Goal: Find contact information: Find contact information

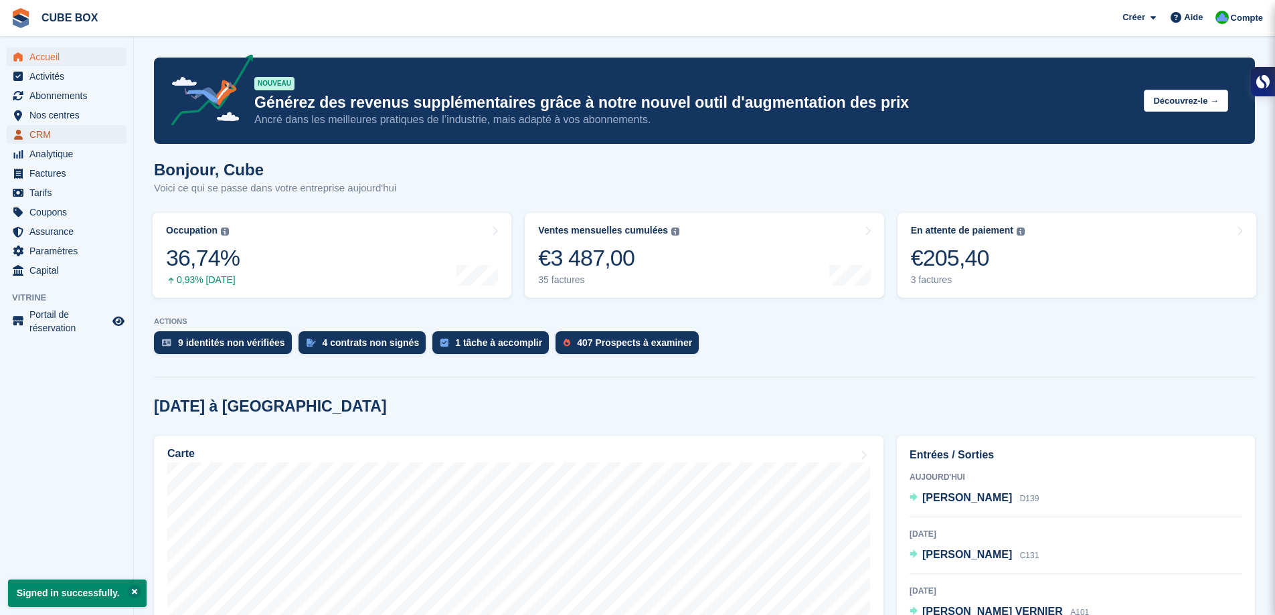
click at [59, 133] on span "CRM" at bounding box center [69, 134] width 80 height 19
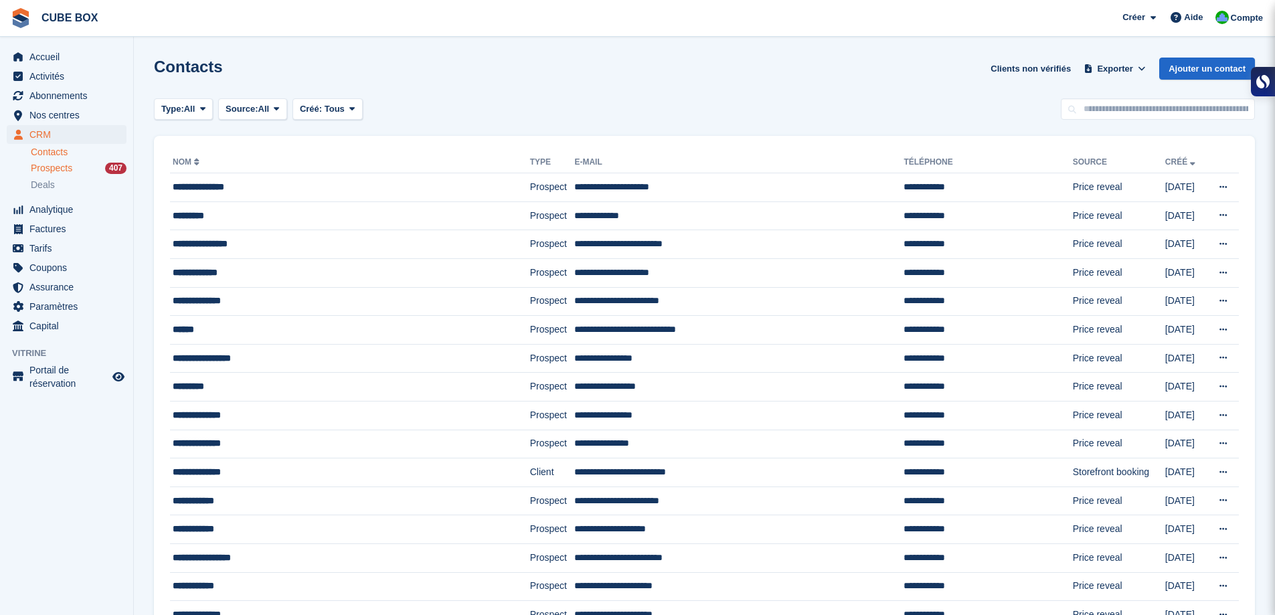
click at [59, 170] on span "Prospects" at bounding box center [51, 168] width 41 height 13
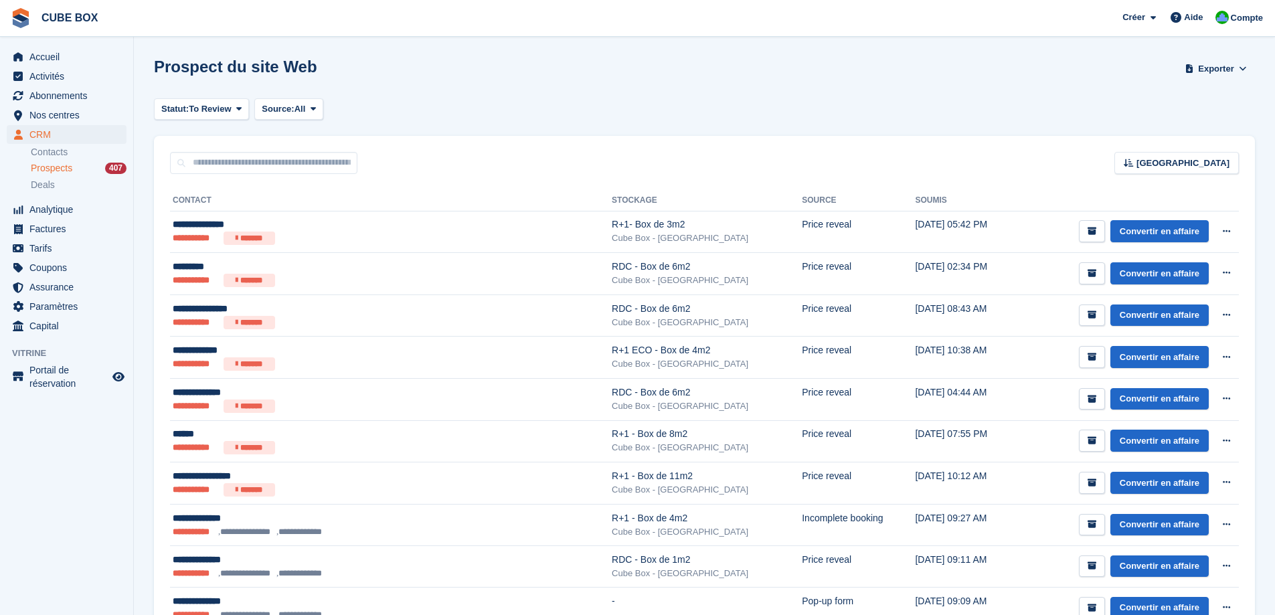
click at [648, 86] on div "Prospect du site Web Exporter Exporter Prospects Exporter un CSV de tous les Pr…" at bounding box center [704, 77] width 1101 height 38
click at [359, 312] on div "**********" at bounding box center [330, 309] width 314 height 14
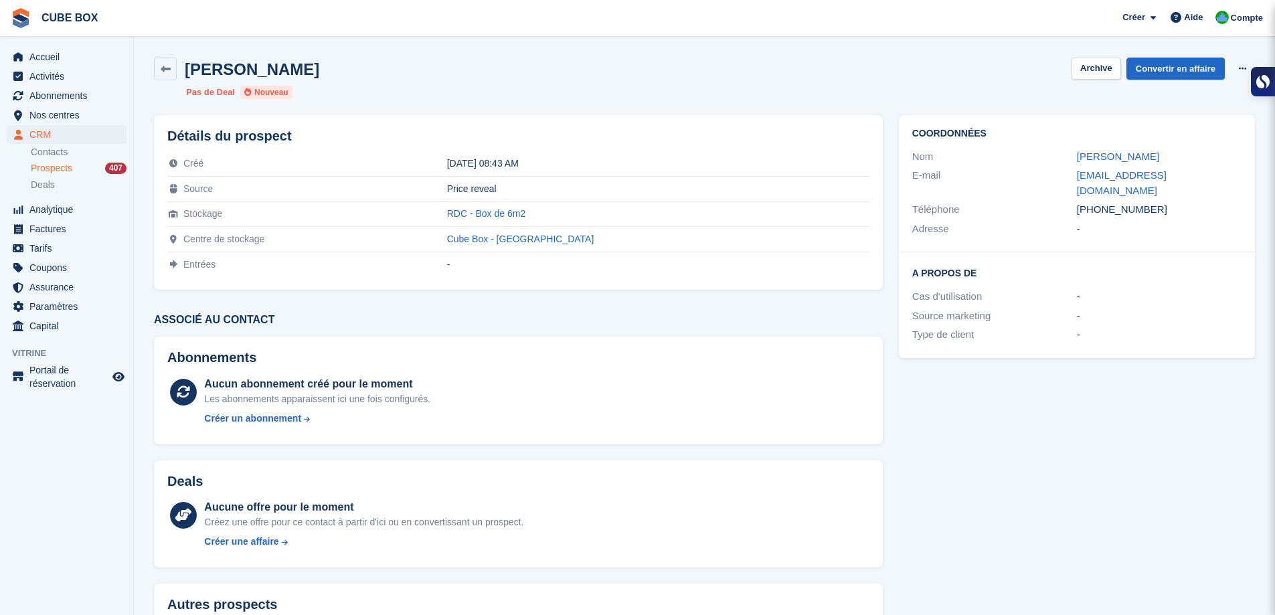
drag, startPoint x: 306, startPoint y: 69, endPoint x: 187, endPoint y: 73, distance: 119.2
click at [187, 73] on div "François Leclere Archive Convertir en affaire Supprimer le prospect" at bounding box center [704, 69] width 1101 height 23
click at [187, 73] on h2 "François Leclere" at bounding box center [252, 69] width 134 height 18
drag, startPoint x: 186, startPoint y: 66, endPoint x: 302, endPoint y: 72, distance: 116.6
click at [302, 72] on div "François Leclere Archive Convertir en affaire Supprimer le prospect" at bounding box center [704, 69] width 1101 height 23
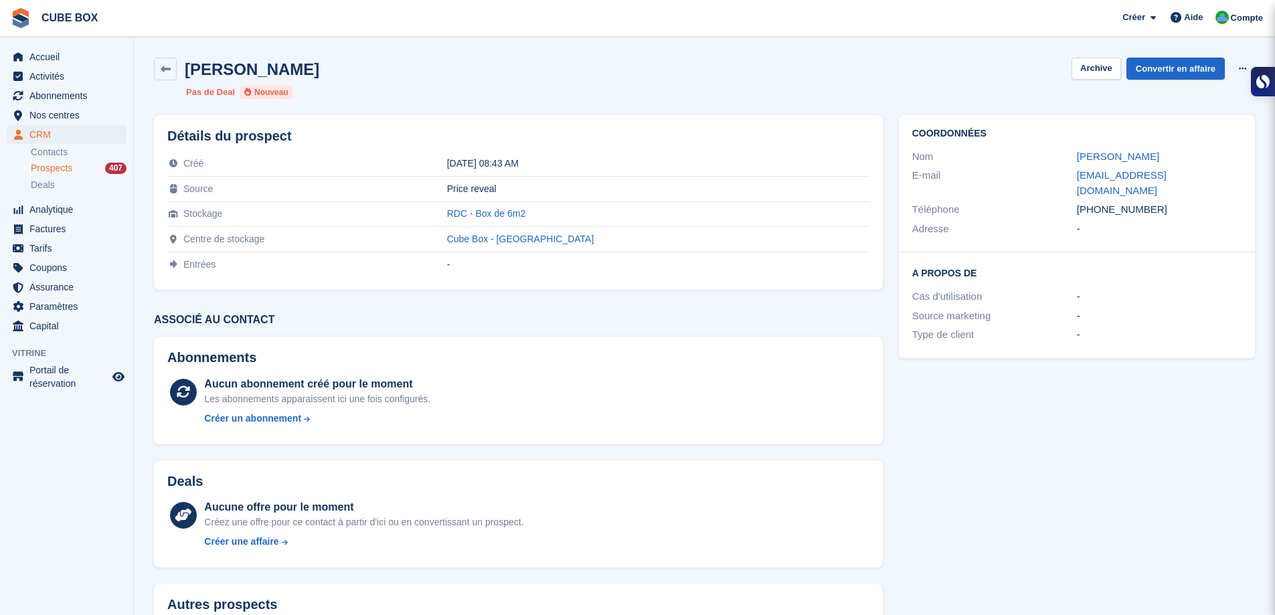
copy h2 "François Leclere"
drag, startPoint x: 1152, startPoint y: 193, endPoint x: 1072, endPoint y: 201, distance: 80.7
click at [1072, 201] on div "Téléphone +33615486518" at bounding box center [1076, 209] width 329 height 19
click at [1072, 202] on div "Téléphone" at bounding box center [994, 209] width 165 height 15
drag, startPoint x: 1146, startPoint y: 193, endPoint x: 1072, endPoint y: 192, distance: 74.3
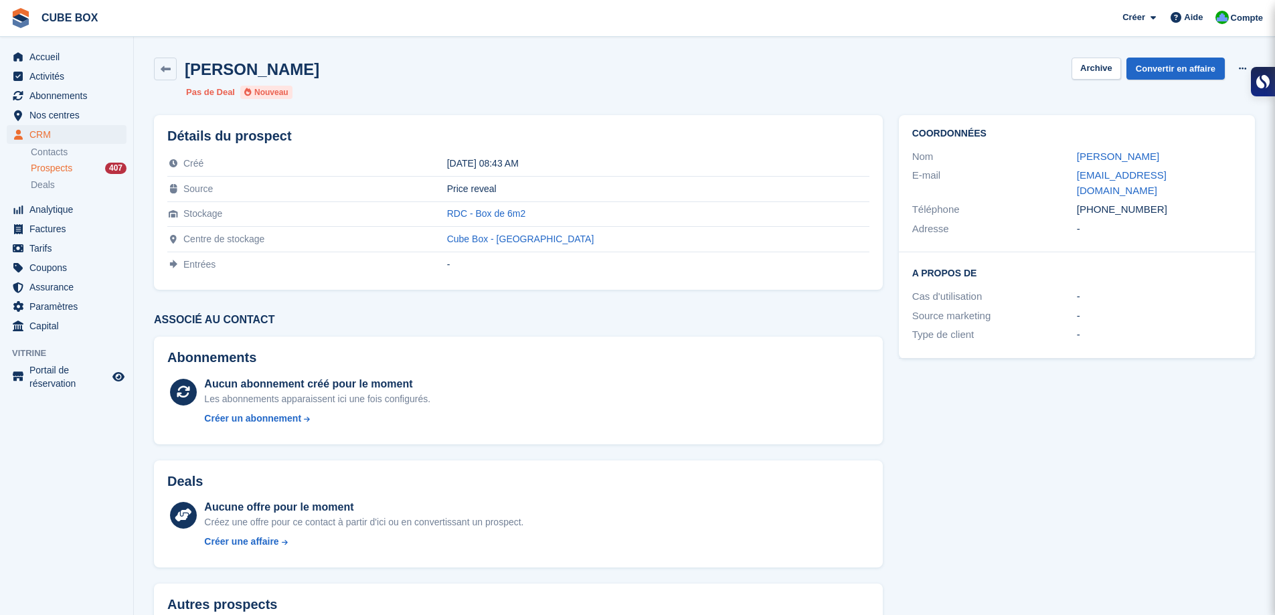
click at [1072, 200] on div "Téléphone +33615486518" at bounding box center [1076, 209] width 329 height 19
copy div "Téléphone +33615486518"
drag, startPoint x: 1180, startPoint y: 177, endPoint x: 1049, endPoint y: 184, distance: 131.3
click at [1049, 184] on div "E-mail francoisleclere2@gmail.com" at bounding box center [1076, 183] width 329 height 34
copy div "francoisleclere2@gmail.com"
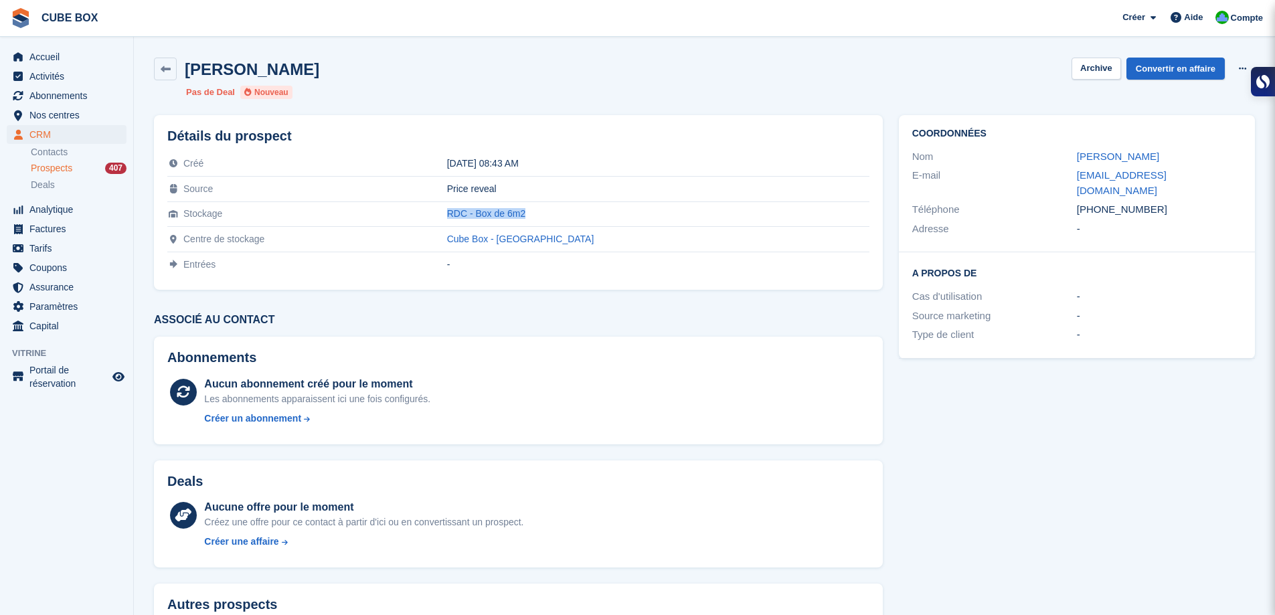
drag, startPoint x: 614, startPoint y: 214, endPoint x: 504, endPoint y: 215, distance: 110.4
click at [504, 215] on tr "Stockage RDC - Box de 6m2" at bounding box center [518, 213] width 702 height 25
copy tr "RDC - Box de 6m2"
click at [169, 70] on icon at bounding box center [166, 69] width 10 height 10
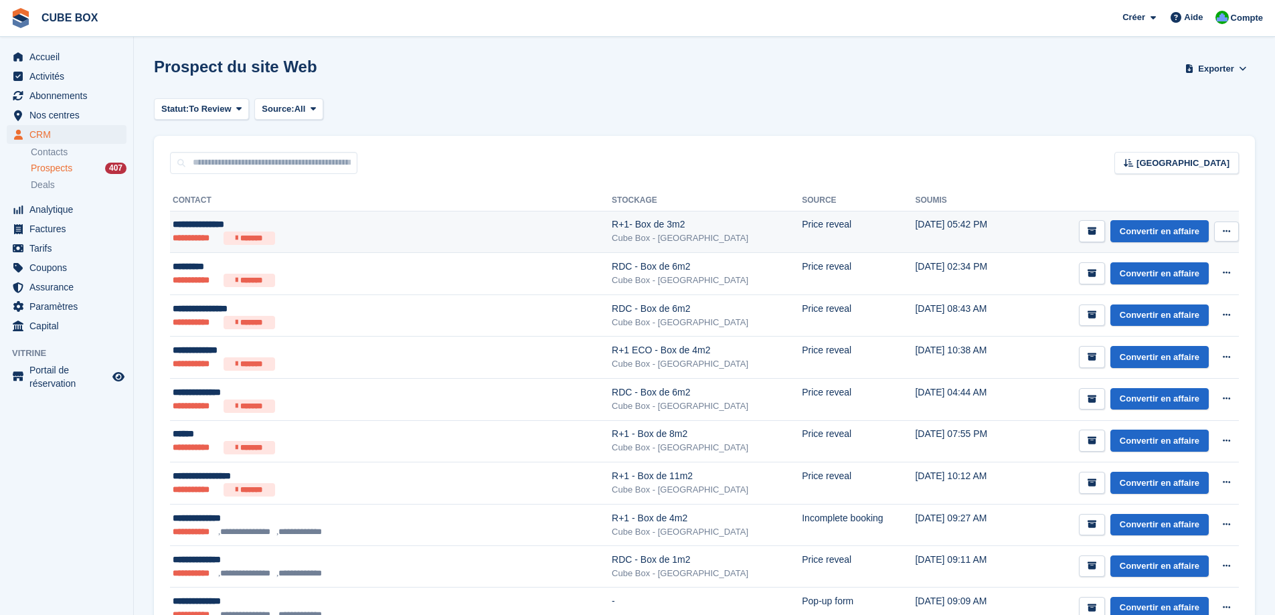
click at [322, 236] on ul "**********" at bounding box center [330, 238] width 314 height 13
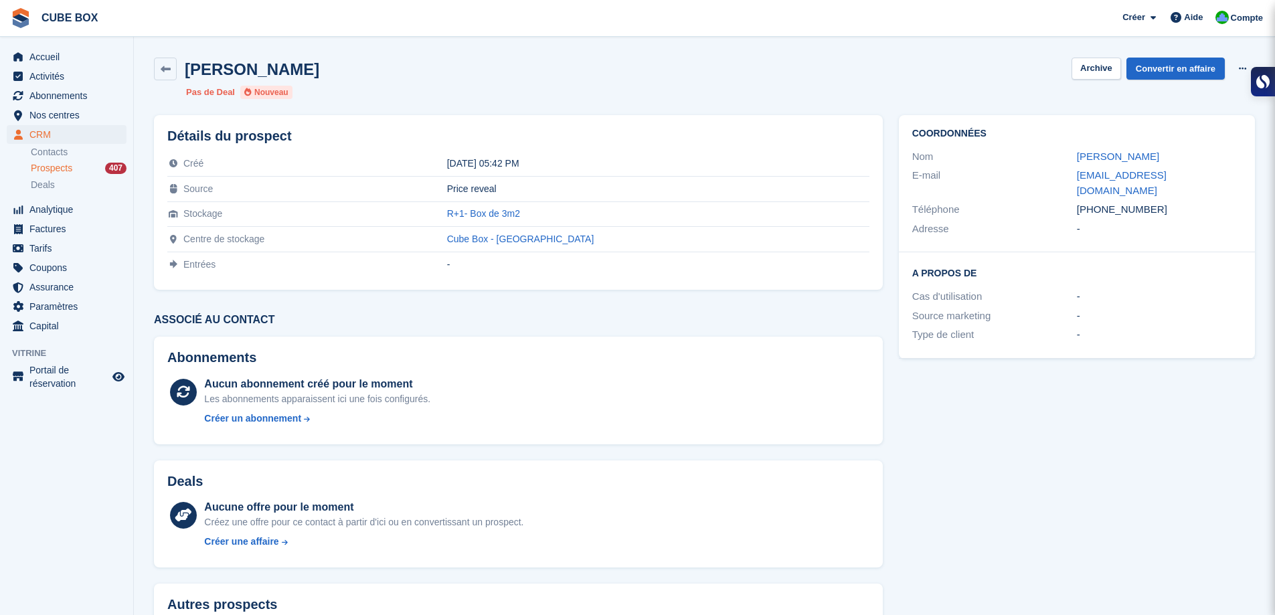
drag, startPoint x: 1171, startPoint y: 161, endPoint x: 1071, endPoint y: 153, distance: 100.6
click at [1071, 153] on div "Nom [PERSON_NAME]" at bounding box center [1076, 156] width 329 height 19
copy div "[PERSON_NAME]"
drag, startPoint x: 1141, startPoint y: 199, endPoint x: 1075, endPoint y: 194, distance: 66.4
click at [1075, 200] on div "Téléphone [PHONE_NUMBER]" at bounding box center [1076, 209] width 329 height 19
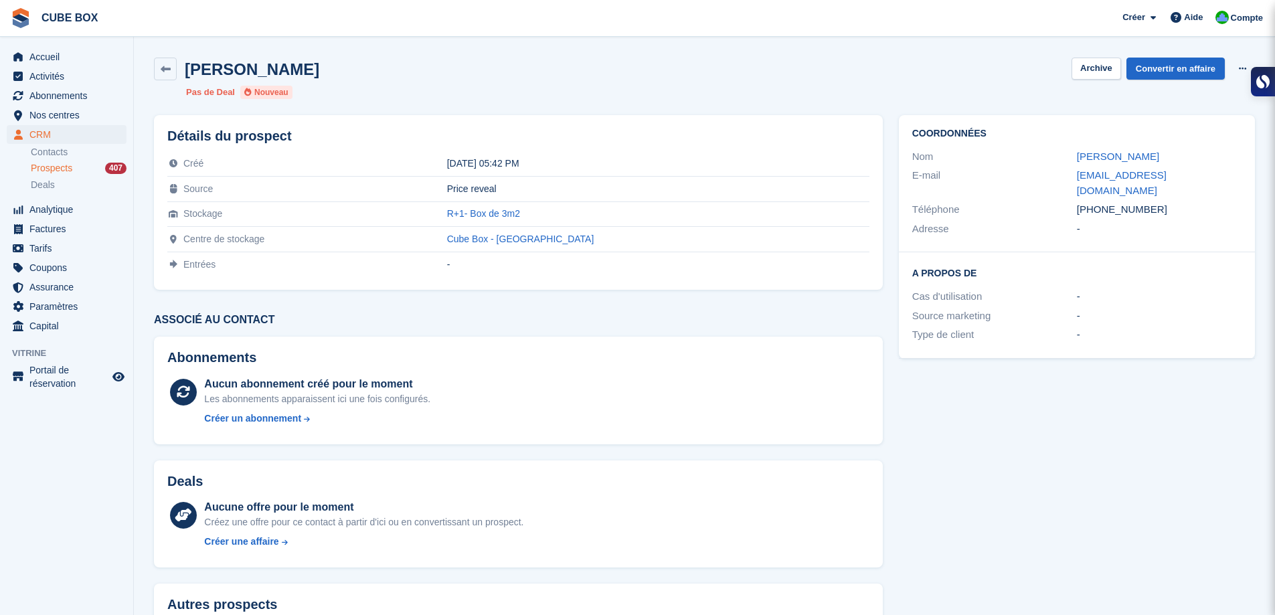
click at [1075, 202] on div "Téléphone" at bounding box center [994, 209] width 165 height 15
drag, startPoint x: 1079, startPoint y: 194, endPoint x: 1140, endPoint y: 197, distance: 61.6
click at [1140, 202] on div "[PHONE_NUMBER]" at bounding box center [1159, 209] width 165 height 15
copy div "Téléphone [PHONE_NUMBER]"
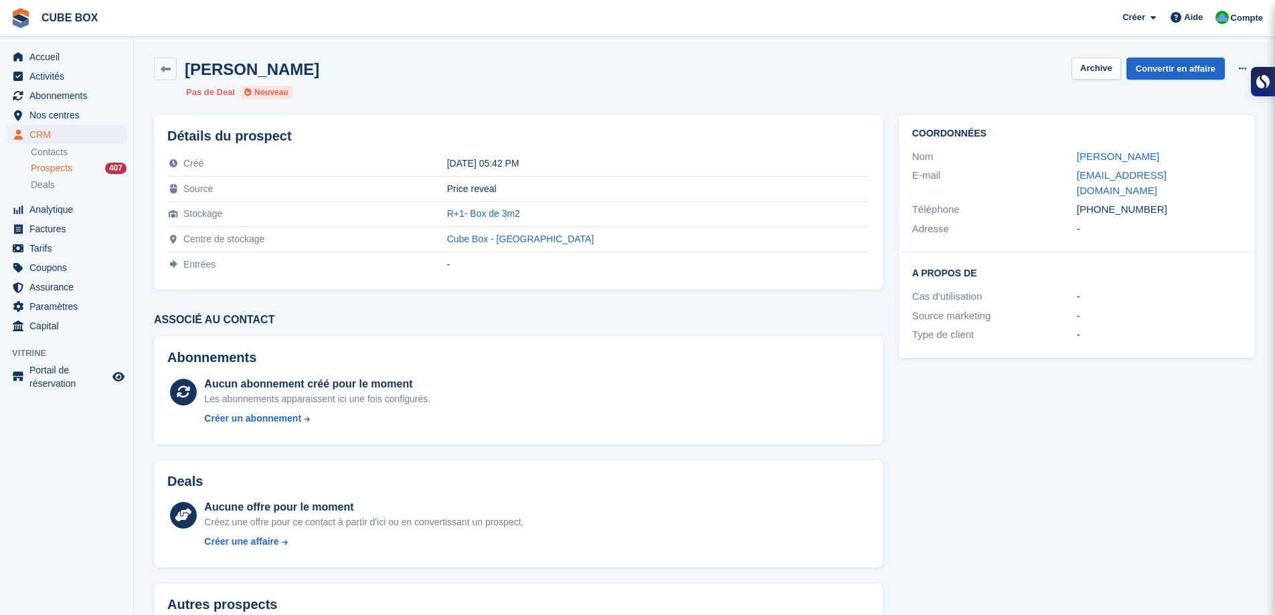
drag, startPoint x: 1143, startPoint y: 196, endPoint x: 1064, endPoint y: 199, distance: 79.0
click at [1064, 200] on div "Téléphone [PHONE_NUMBER]" at bounding box center [1076, 209] width 329 height 19
drag, startPoint x: 1202, startPoint y: 175, endPoint x: 1060, endPoint y: 185, distance: 142.9
click at [1060, 185] on div "Coordonnées Nom Geoffroy THOMAS E-mail geoffroythom@gmail.com Téléphone +337581…" at bounding box center [1077, 183] width 356 height 137
click at [1060, 200] on div "Téléphone +33758145608" at bounding box center [1076, 209] width 329 height 19
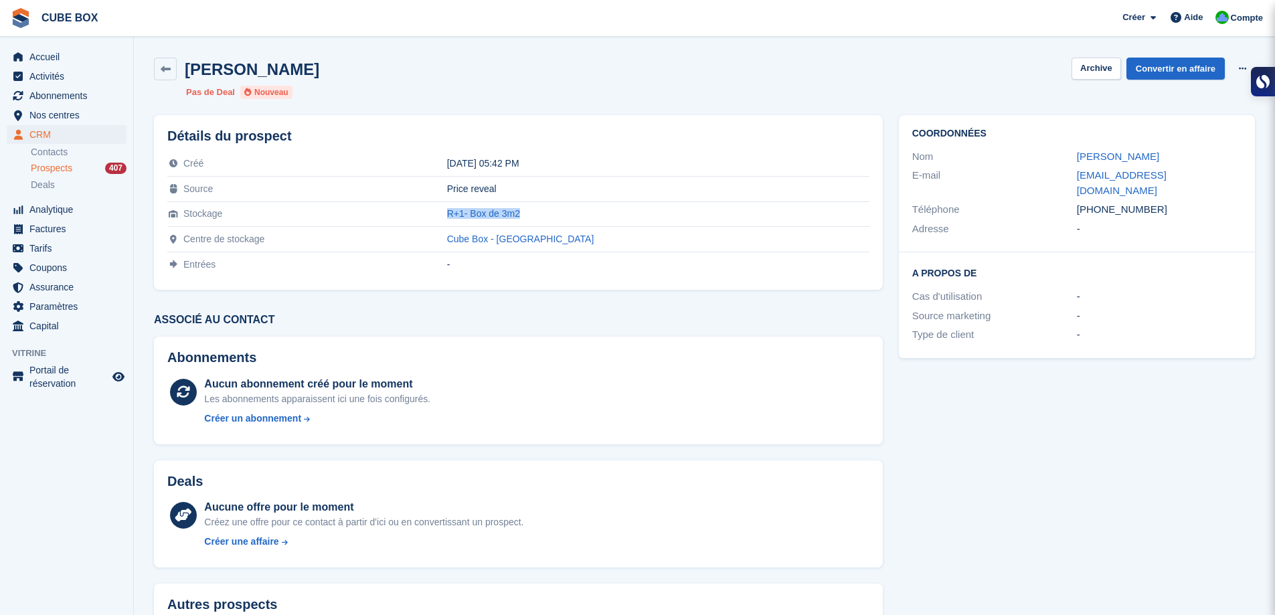
drag, startPoint x: 590, startPoint y: 216, endPoint x: 500, endPoint y: 216, distance: 89.7
click at [500, 216] on tr "Stockage R+1- Box de 3m2" at bounding box center [518, 213] width 702 height 25
copy tr "R+1- Box de 3m2"
click at [615, 377] on div "Aucun abonnement créé pour le moment Les abonnements apparaissent ici une fois …" at bounding box center [536, 403] width 664 height 55
click at [1241, 12] on span "Compte" at bounding box center [1246, 17] width 32 height 13
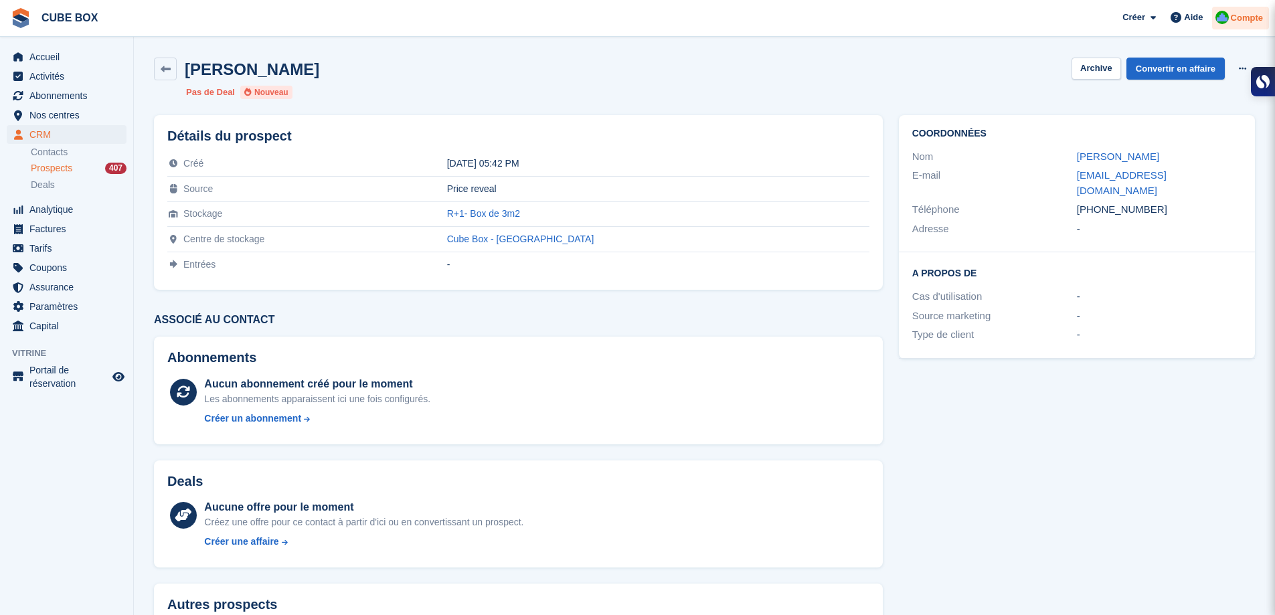
click at [1241, 12] on span "Compte" at bounding box center [1246, 17] width 32 height 13
click at [1238, 21] on span "Compte" at bounding box center [1246, 17] width 32 height 13
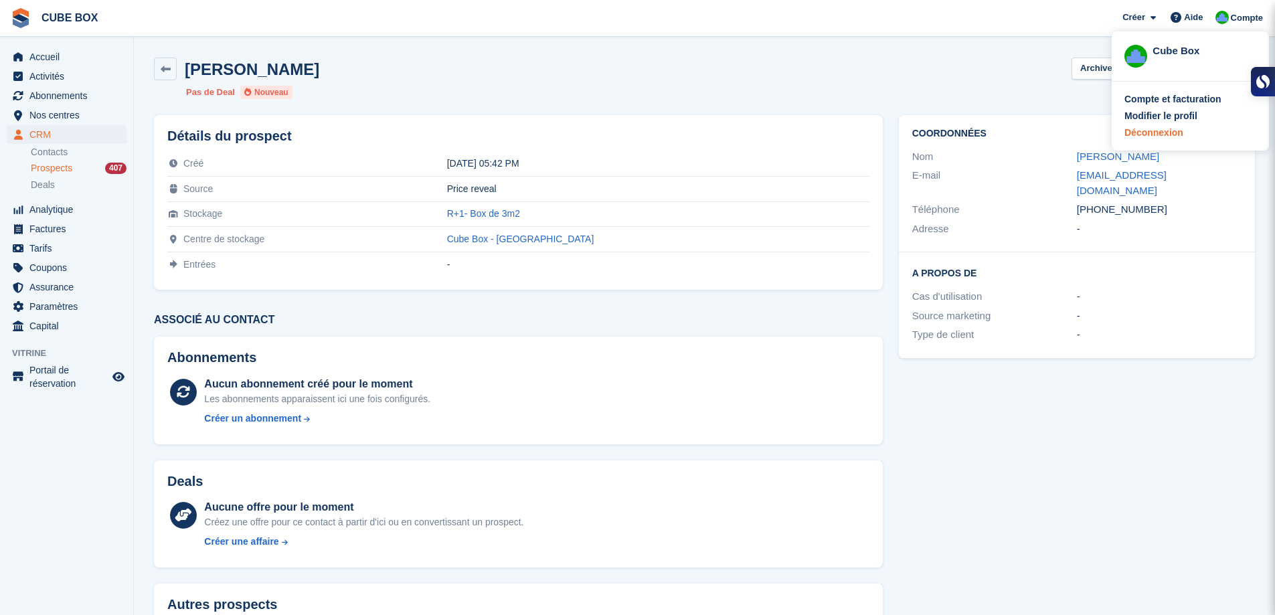
click at [1176, 132] on div "Déconnexion" at bounding box center [1153, 133] width 59 height 14
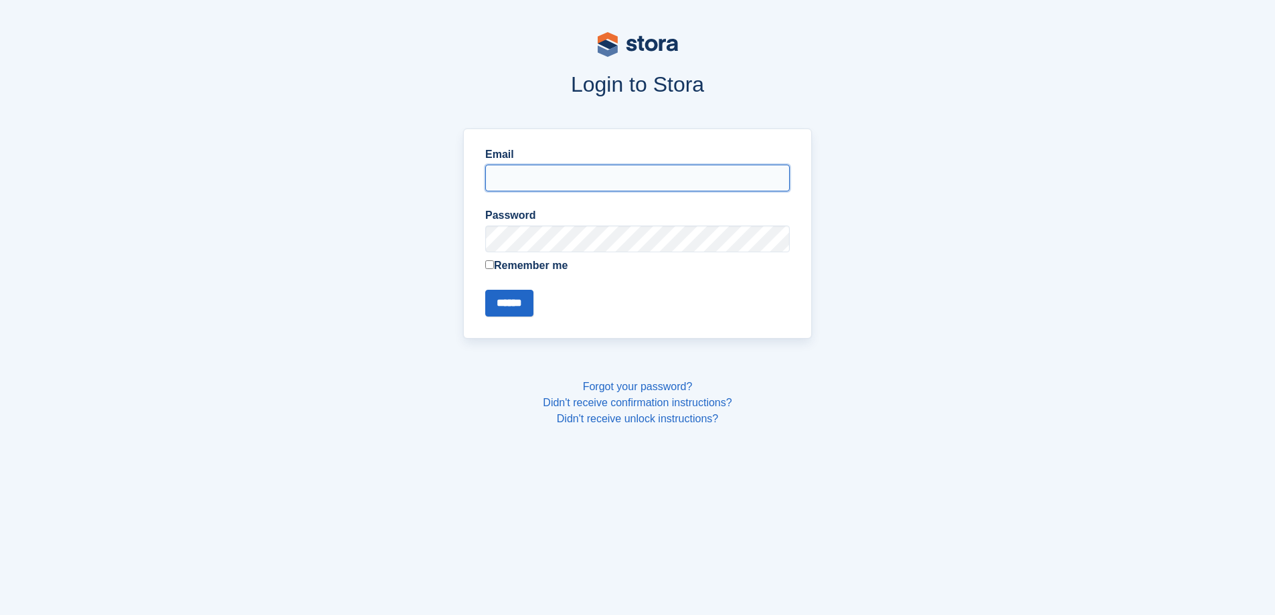
type input "**********"
click at [500, 290] on input "******" at bounding box center [509, 303] width 48 height 27
